Goal: Task Accomplishment & Management: Complete application form

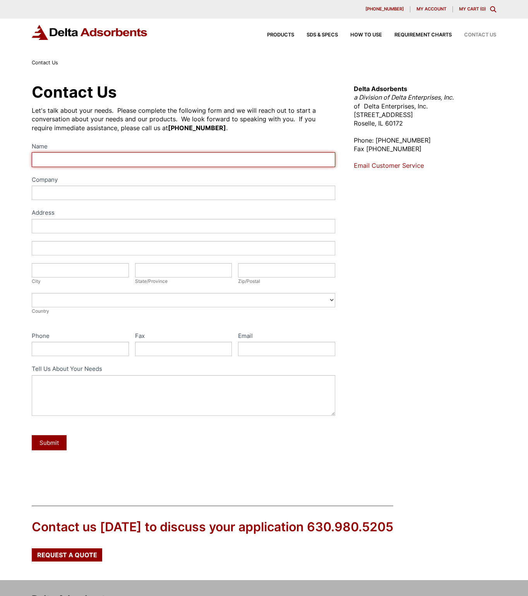
click at [76, 158] on input "Name" at bounding box center [184, 159] width 304 height 14
type input "[PERSON_NAME]"
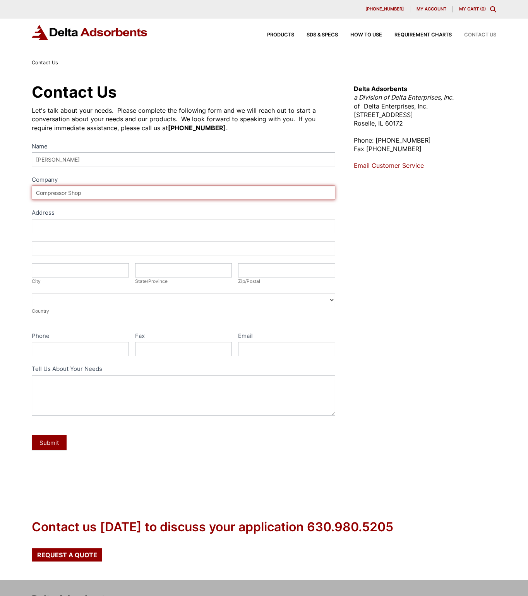
type input "Compressor Shop"
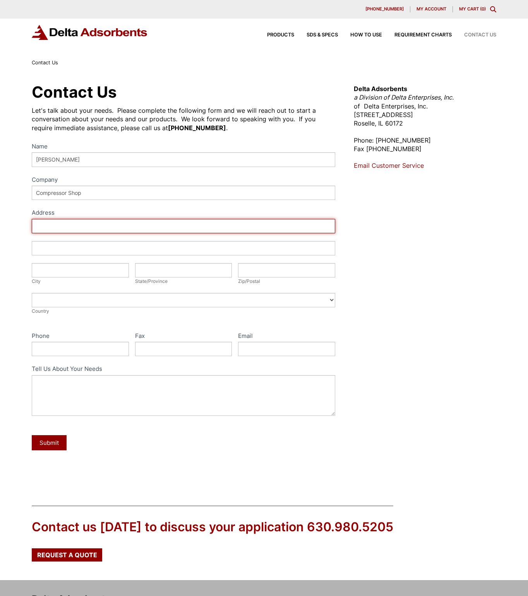
click at [78, 220] on input "Address" at bounding box center [184, 226] width 304 height 14
paste input "[STREET_ADDRESS]"
type input "[STREET_ADDRESS]"
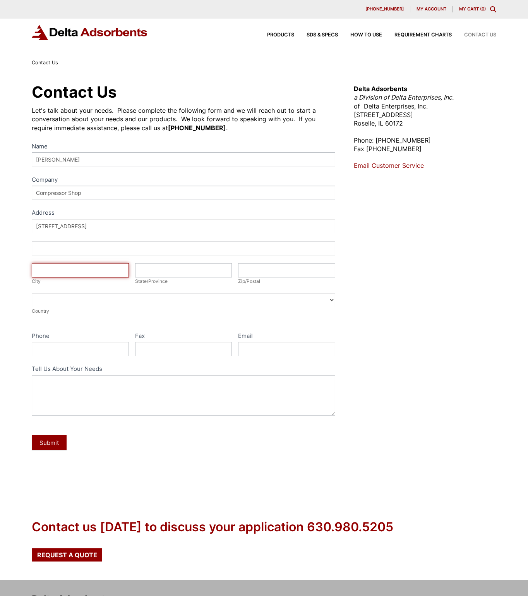
click at [90, 271] on input "City" at bounding box center [80, 270] width 97 height 14
paste input "[GEOGRAPHIC_DATA], IN 46268"
drag, startPoint x: 106, startPoint y: 270, endPoint x: 78, endPoint y: 273, distance: 28.0
click at [78, 273] on input "[GEOGRAPHIC_DATA], IN 46268" at bounding box center [80, 270] width 97 height 14
type input "[GEOGRAPHIC_DATA], [GEOGRAPHIC_DATA]"
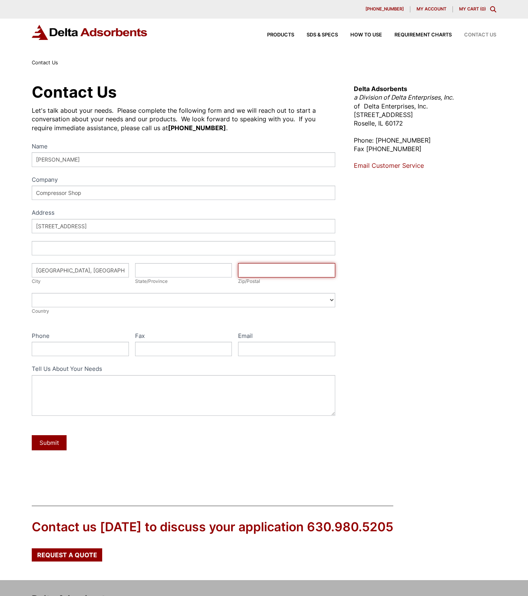
click at [252, 275] on input "Zip/Postal" at bounding box center [286, 270] width 97 height 14
paste input "46268"
type input "46268"
drag, startPoint x: 101, startPoint y: 272, endPoint x: 66, endPoint y: 272, distance: 34.9
click at [66, 272] on input "[GEOGRAPHIC_DATA], [GEOGRAPHIC_DATA]" at bounding box center [80, 270] width 97 height 14
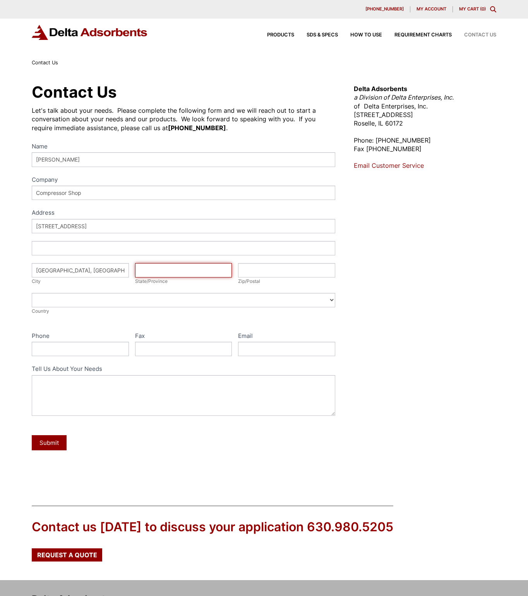
click at [161, 274] on input "State/Province" at bounding box center [183, 270] width 97 height 14
click at [261, 270] on input "Zip/Postal" at bounding box center [286, 270] width 97 height 14
paste input "46268"
type input "46268"
click at [157, 268] on input "State/Province" at bounding box center [183, 270] width 97 height 14
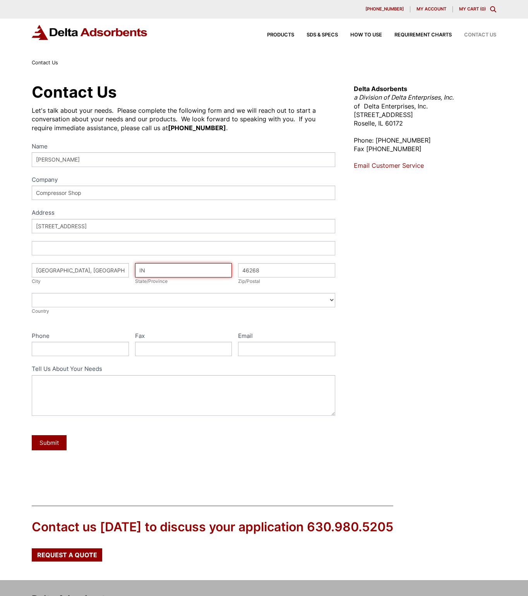
type input "IN"
click at [86, 270] on input "[GEOGRAPHIC_DATA], [GEOGRAPHIC_DATA]" at bounding box center [80, 270] width 97 height 14
type input "[GEOGRAPHIC_DATA]"
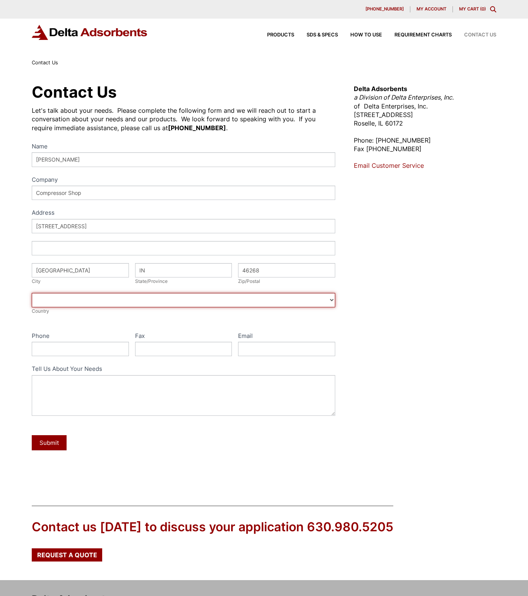
click at [72, 297] on select "[GEOGRAPHIC_DATA] [GEOGRAPHIC_DATA] [GEOGRAPHIC_DATA] [GEOGRAPHIC_DATA] [US_STA…" at bounding box center [184, 300] width 304 height 14
select select "[GEOGRAPHIC_DATA]"
click at [32, 293] on select "[GEOGRAPHIC_DATA] [GEOGRAPHIC_DATA] [GEOGRAPHIC_DATA] [GEOGRAPHIC_DATA] [US_STA…" at bounding box center [184, 300] width 304 height 14
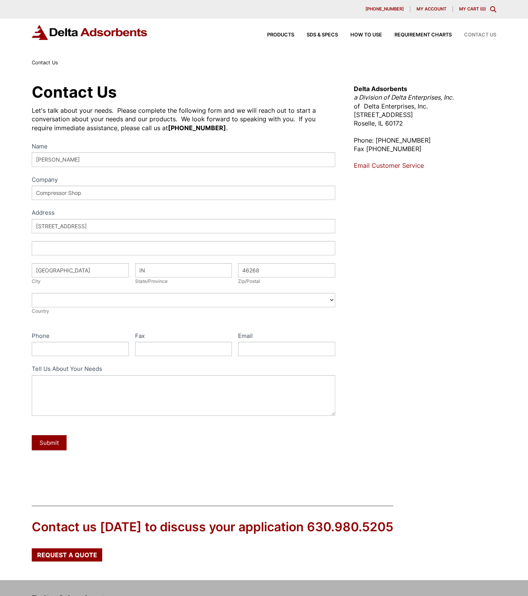
click at [57, 329] on div "Name [PERSON_NAME] Company Compressor Shop Address Address Address [STREET_ADDR…" at bounding box center [184, 301] width 304 height 320
click at [56, 343] on input "Phone" at bounding box center [80, 349] width 97 height 14
click at [67, 349] on input "Phone" at bounding box center [80, 349] width 97 height 14
type input "[PHONE_NUMBER]"
click at [239, 345] on input "Email" at bounding box center [286, 349] width 97 height 14
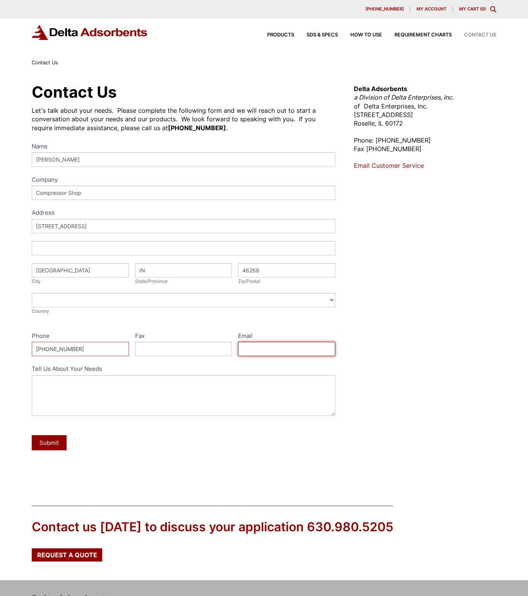
type input "S"
type input "[EMAIL_ADDRESS][DOMAIN_NAME]"
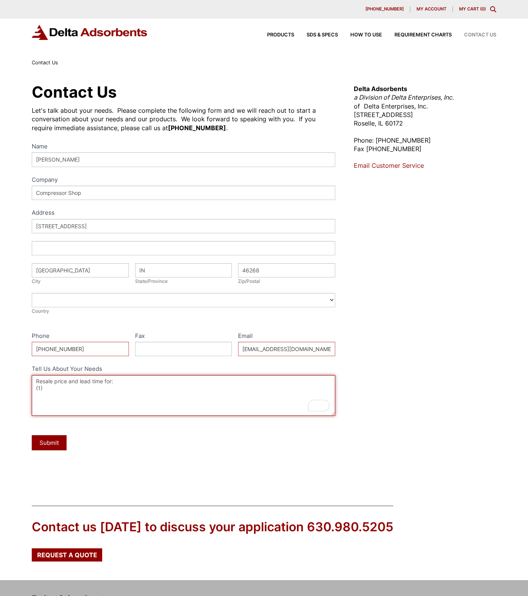
click at [112, 392] on textarea "Resale price and lead time for: (1)" at bounding box center [184, 395] width 304 height 41
paste textarea "[STREET_ADDRESS]"
click at [124, 383] on textarea "Resale price and lead time for: (1) They are also asking for a freight estimate…" at bounding box center [184, 395] width 304 height 41
click at [56, 386] on textarea "Resale price and lead time for: (1) They are also asking for a freight estimate…" at bounding box center [184, 395] width 304 height 41
drag, startPoint x: 180, startPoint y: 387, endPoint x: 36, endPoint y: 391, distance: 144.1
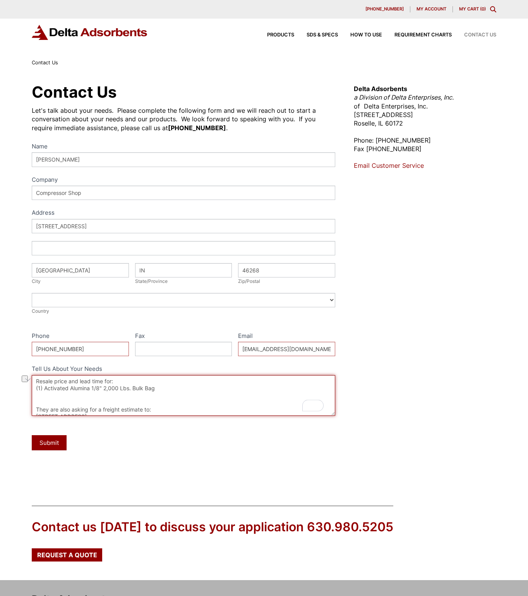
click at [36, 391] on textarea "Resale price and lead time for: (1) Activated Alumina 1/8" 2,000 Lbs. Bulk Bag …" at bounding box center [184, 395] width 304 height 41
click at [41, 398] on textarea "Resale price and lead time for: (1) Activated Alumina 1/8" 2,000 Lbs. Bulk Bag …" at bounding box center [184, 395] width 304 height 41
paste textarea "(1) Activated Alumina 1/8" 2,000 Lbs. Bulk Bag"
drag, startPoint x: 100, startPoint y: 394, endPoint x: 93, endPoint y: 395, distance: 7.0
click at [93, 395] on textarea "Resale price and lead time for: (1) Activated Alumina 1/8" 2,000 Lbs. Bulk Bag …" at bounding box center [184, 395] width 304 height 41
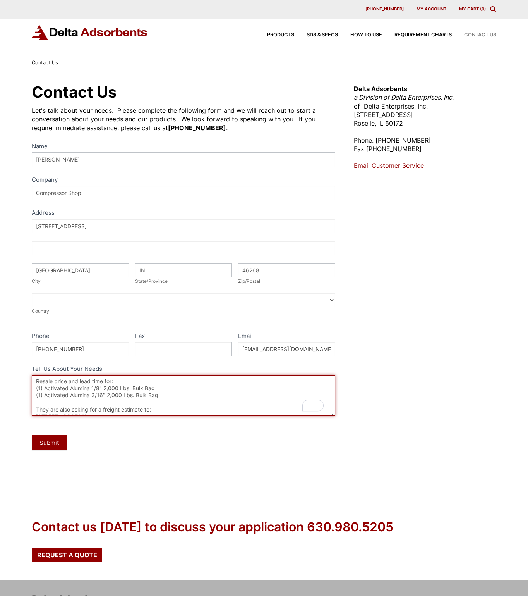
click at [192, 398] on textarea "Resale price and lead time for: (1) Activated Alumina 1/8" 2,000 Lbs. Bulk Bag …" at bounding box center [184, 395] width 304 height 41
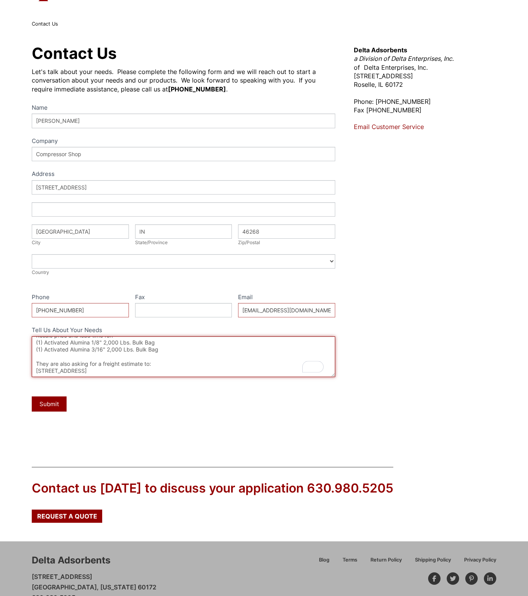
click at [171, 373] on textarea "Resale price and lead time for: (1) Activated Alumina 1/8" 2,000 Lbs. Bulk Bag …" at bounding box center [184, 356] width 304 height 41
type textarea "Resale price and lead time for: (1) Activated Alumina 1/8" 2,000 Lbs. Bulk Bag …"
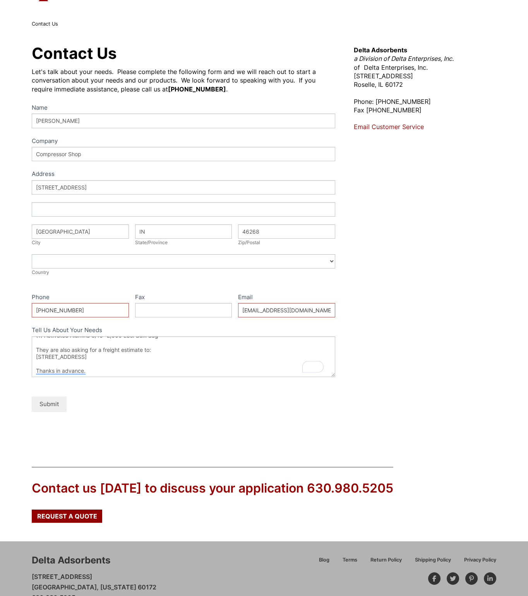
click at [48, 403] on button "Submit" at bounding box center [49, 403] width 35 height 15
